Goal: Task Accomplishment & Management: Manage account settings

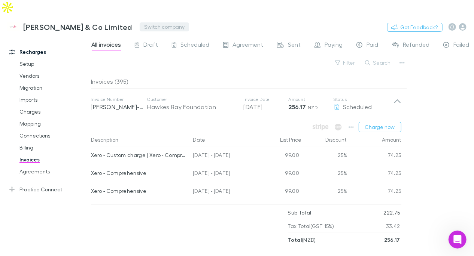
click at [140, 22] on button "Switch company" at bounding box center [164, 26] width 49 height 9
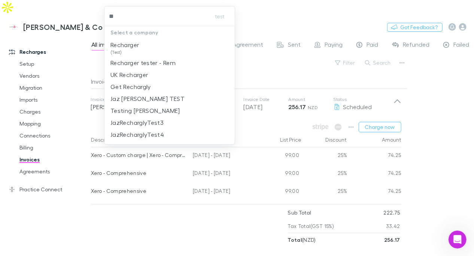
type input "***"
click at [126, 42] on p "Recharger" at bounding box center [124, 44] width 28 height 9
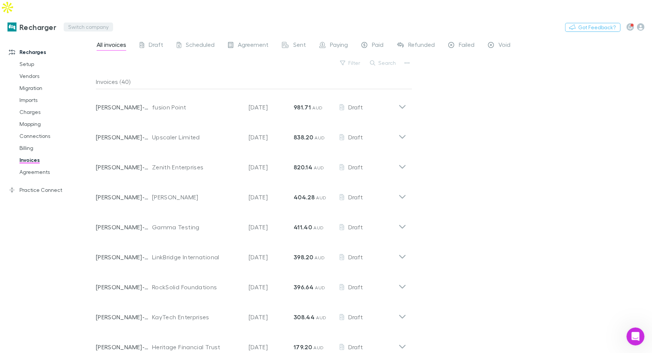
click at [90, 22] on button "Switch company" at bounding box center [88, 26] width 49 height 9
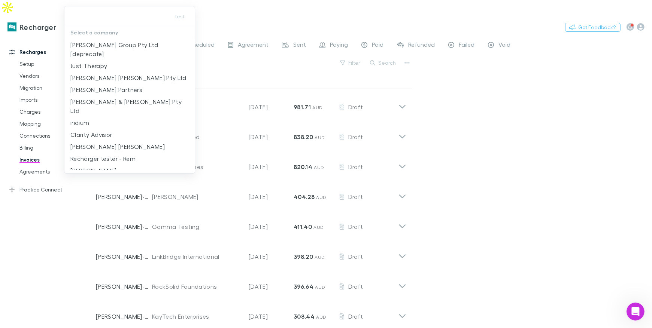
click at [474, 111] on div at bounding box center [326, 164] width 652 height 328
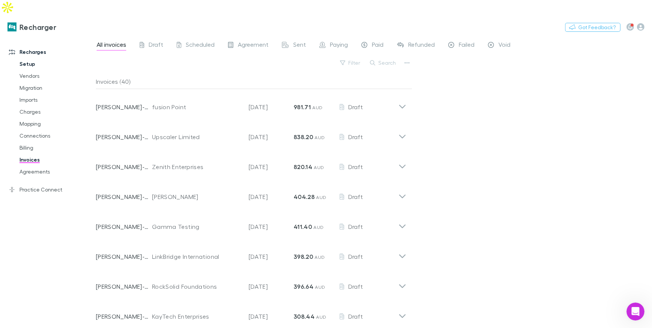
click at [30, 58] on link "Setup" at bounding box center [53, 64] width 82 height 12
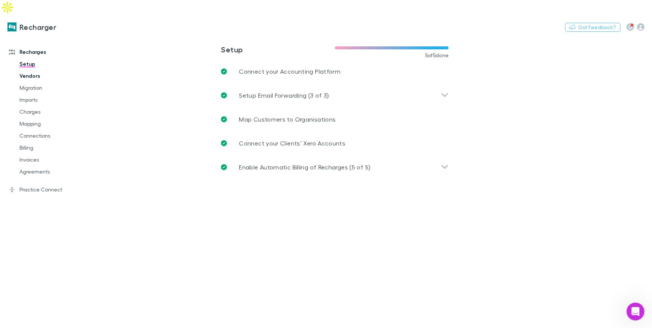
click at [31, 70] on link "Vendors" at bounding box center [53, 76] width 82 height 12
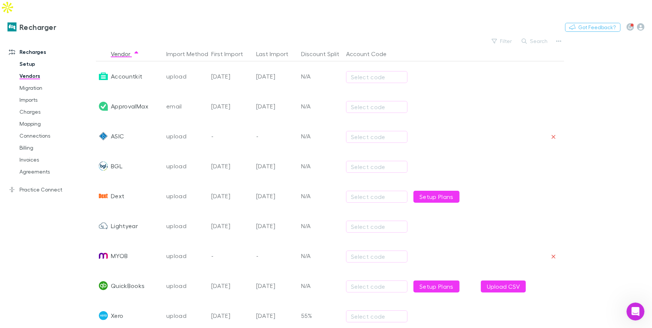
click at [30, 58] on link "Setup" at bounding box center [53, 64] width 82 height 12
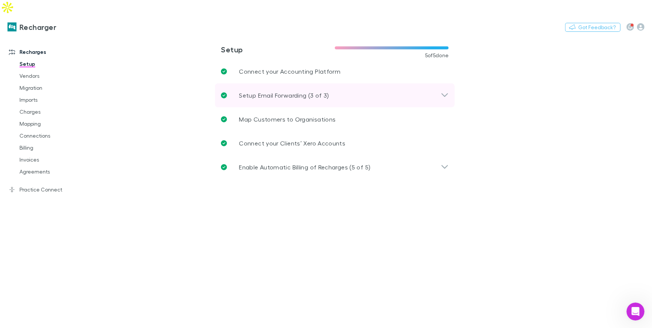
click at [242, 83] on div "Setup Email Forwarding (3 of 3)" at bounding box center [335, 95] width 240 height 24
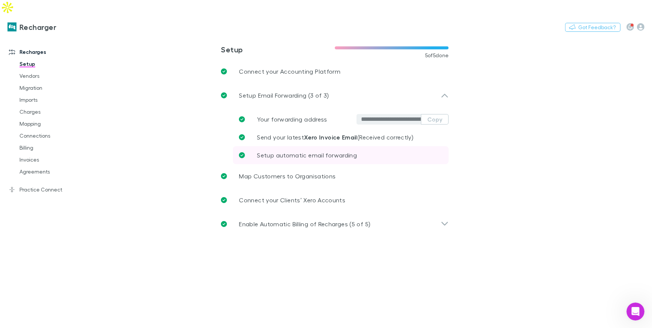
click at [303, 146] on link "Setup automatic email forwarding" at bounding box center [341, 155] width 216 height 18
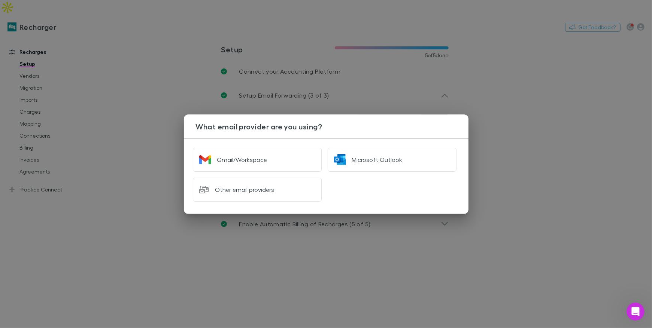
click at [161, 133] on div "What email provider are you using? Gmail/Workspace Microsoft Outlook Other emai…" at bounding box center [326, 164] width 652 height 328
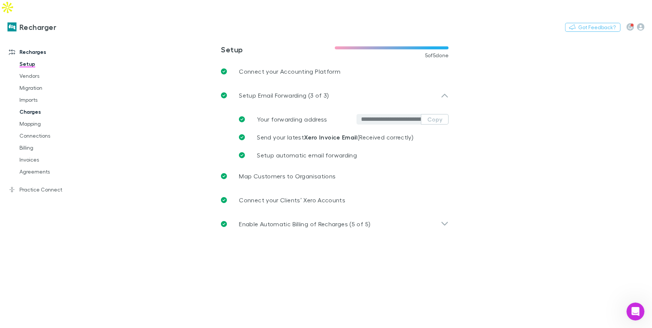
click at [37, 106] on link "Charges" at bounding box center [53, 112] width 82 height 12
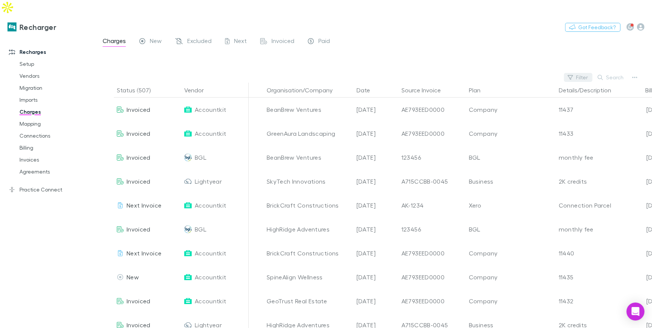
click at [583, 73] on button "Filter" at bounding box center [578, 77] width 28 height 9
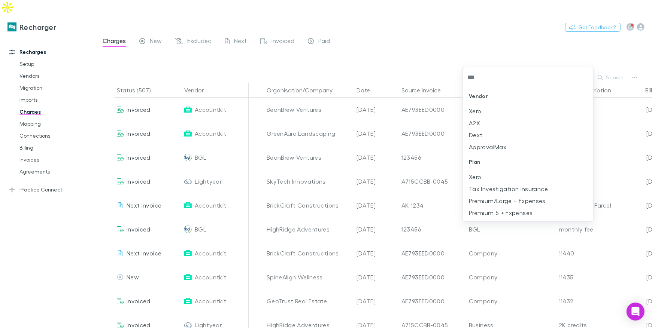
type input "****"
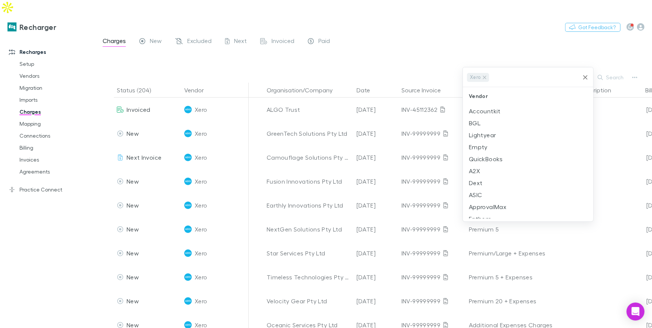
click at [451, 27] on div at bounding box center [326, 164] width 652 height 328
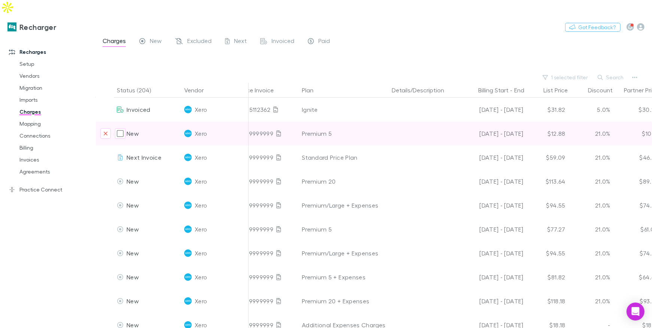
scroll to position [0, 204]
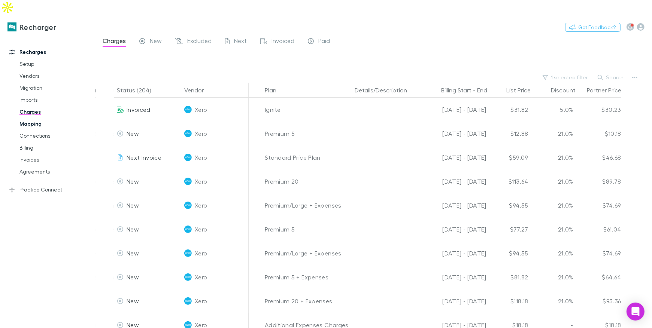
click at [18, 118] on link "Mapping" at bounding box center [53, 124] width 82 height 12
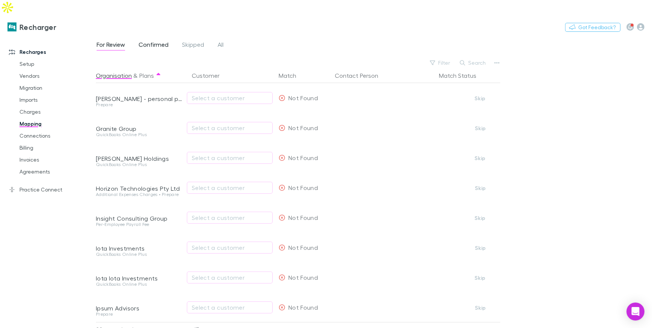
click at [150, 41] on span "Confirmed" at bounding box center [154, 46] width 30 height 10
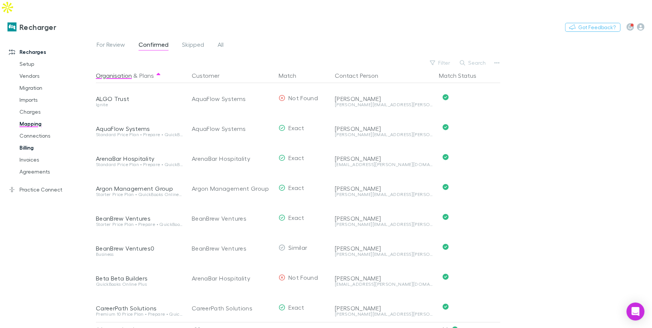
click at [28, 142] on link "Billing" at bounding box center [53, 148] width 82 height 12
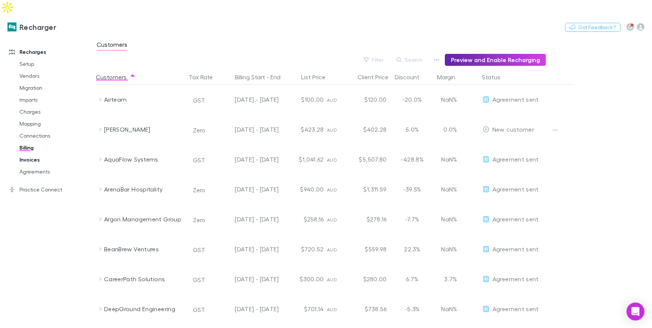
click at [34, 154] on link "Invoices" at bounding box center [53, 160] width 82 height 12
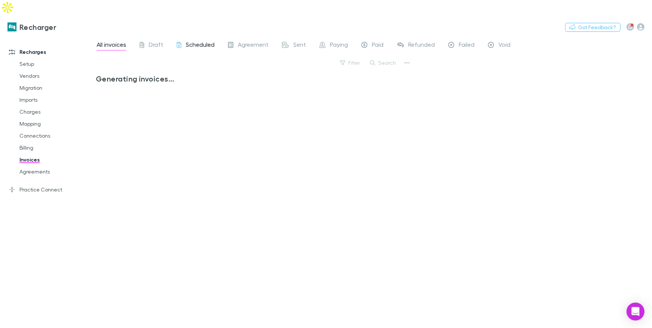
click at [184, 41] on div "Scheduled" at bounding box center [196, 46] width 38 height 10
click at [124, 41] on span "All invoices" at bounding box center [112, 46] width 30 height 10
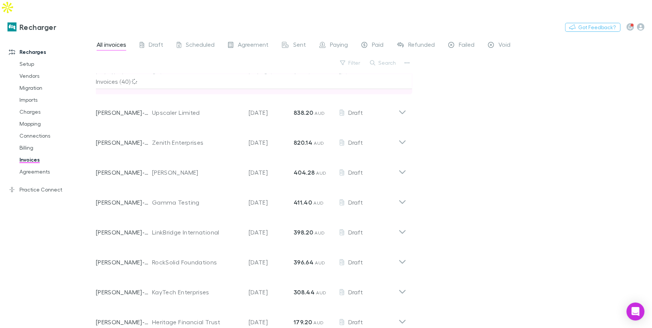
scroll to position [40, 0]
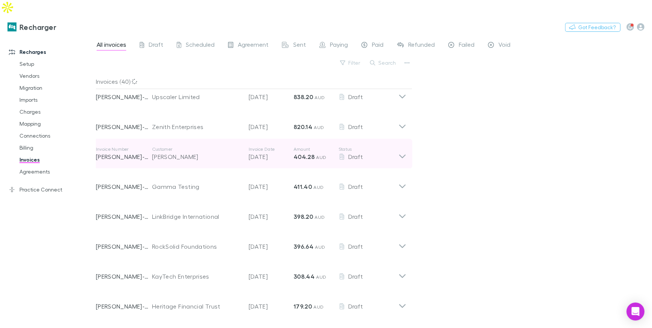
click at [199, 152] on div "[PERSON_NAME]" at bounding box center [196, 156] width 89 height 9
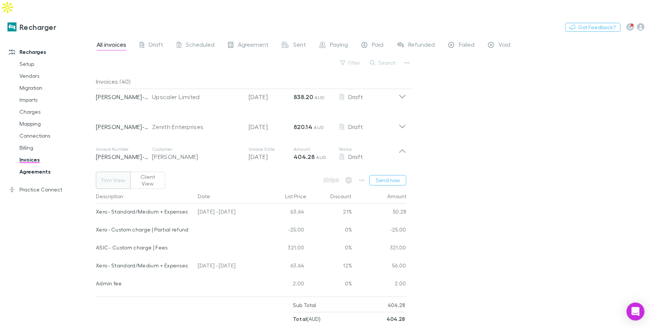
click at [51, 166] on link "Agreements" at bounding box center [53, 172] width 82 height 12
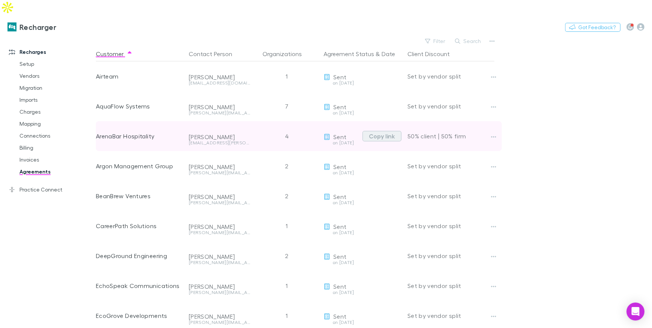
click at [389, 131] on button "Copy link" at bounding box center [381, 136] width 39 height 10
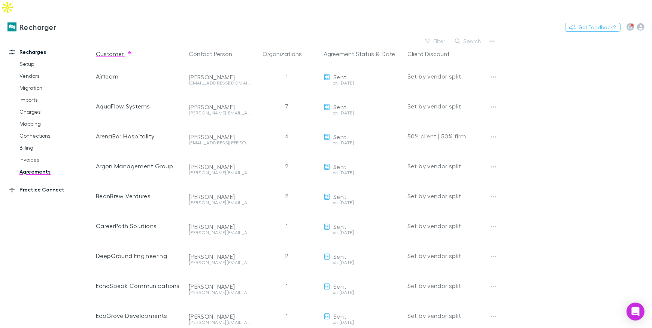
click at [40, 184] on link "Practice Connect" at bounding box center [47, 190] width 93 height 12
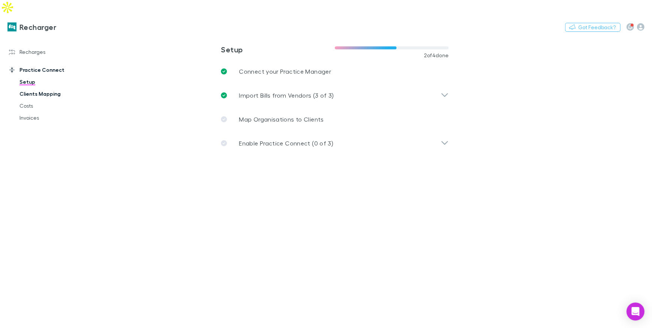
click at [40, 88] on link "Clients Mapping" at bounding box center [53, 94] width 82 height 12
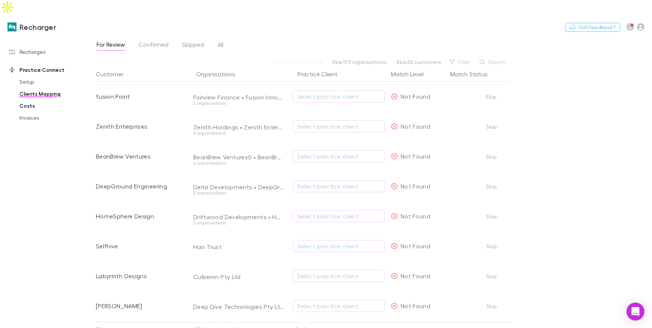
click at [31, 100] on link "Costs" at bounding box center [53, 106] width 82 height 12
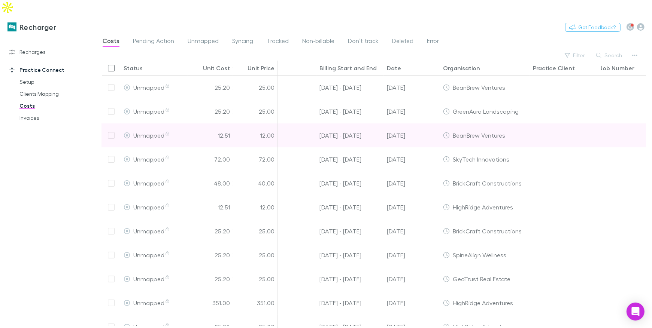
scroll to position [0, 137]
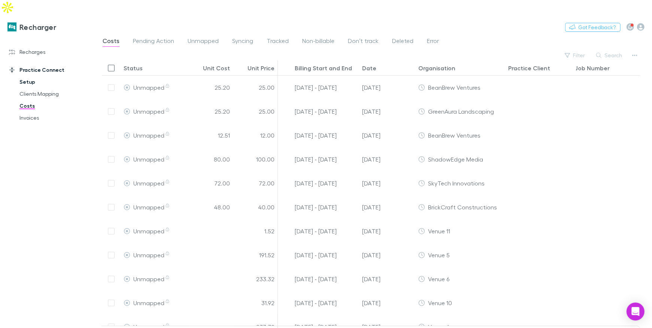
click at [34, 76] on link "Setup" at bounding box center [53, 82] width 82 height 12
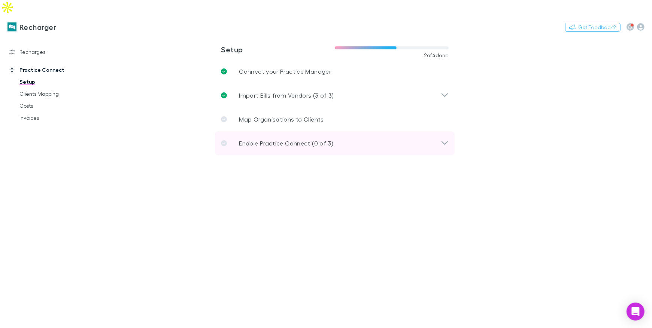
click at [286, 133] on div "Enable Practice Connect (0 of 3)" at bounding box center [335, 143] width 240 height 24
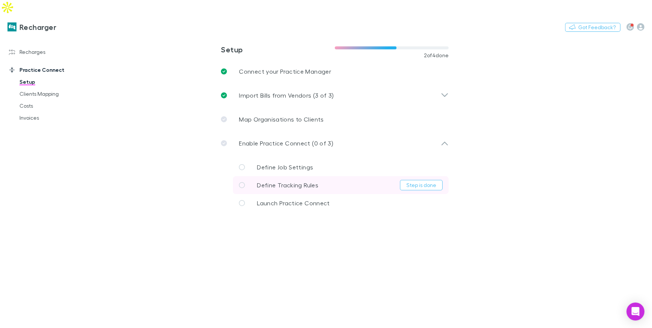
click at [282, 182] on span "Define Tracking Rules" at bounding box center [287, 185] width 61 height 7
